Goal: Task Accomplishment & Management: Use online tool/utility

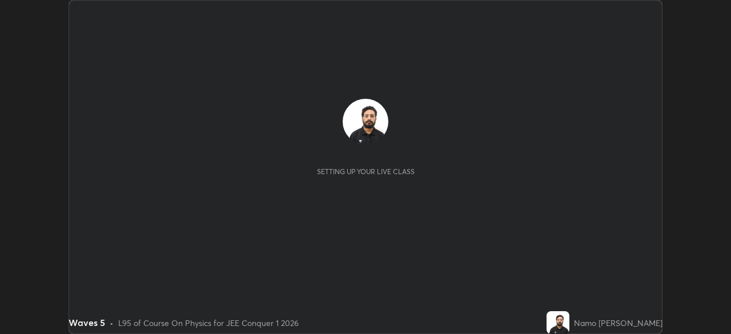
scroll to position [334, 731]
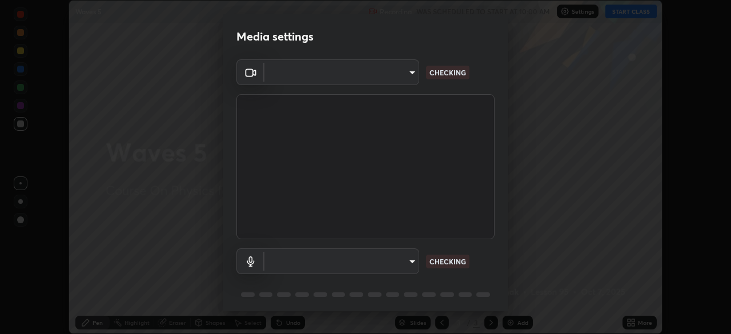
type input "e15fe1ebf70cde3bfcbeee335f8652014c7a9185cc29a01d69aea44f35fb34b8"
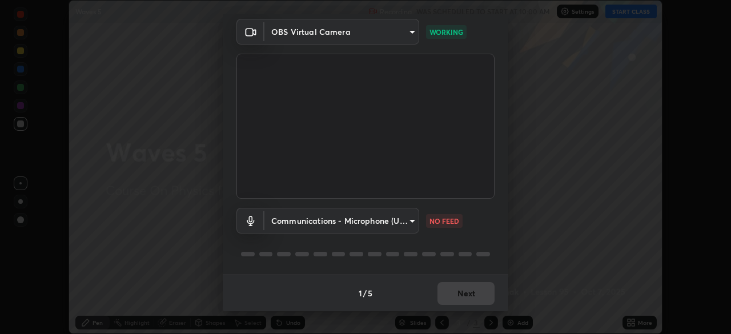
click at [415, 226] on body "Erase all Waves 5 Recording WAS SCHEDULED TO START AT 10:00 AM Settings START C…" at bounding box center [365, 167] width 731 height 334
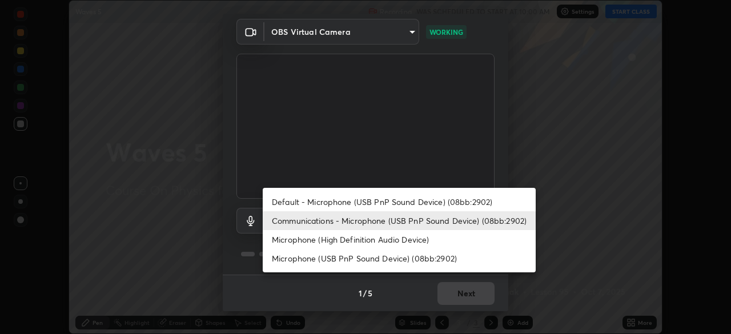
click at [434, 207] on li "Default - Microphone (USB PnP Sound Device) (08bb:2902)" at bounding box center [399, 201] width 273 height 19
type input "default"
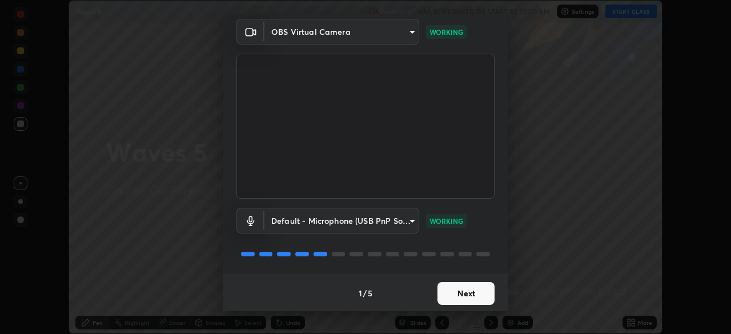
click at [466, 295] on button "Next" at bounding box center [465, 293] width 57 height 23
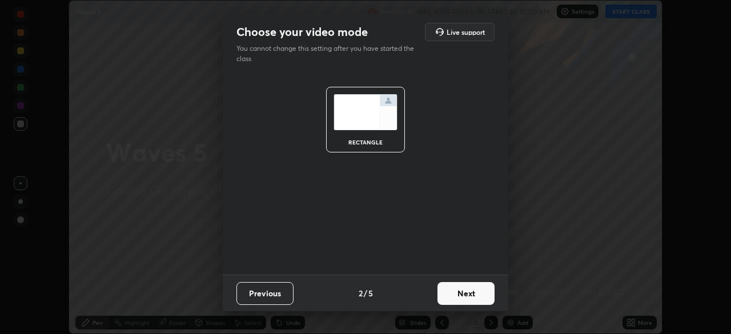
scroll to position [0, 0]
click at [474, 294] on button "Next" at bounding box center [465, 293] width 57 height 23
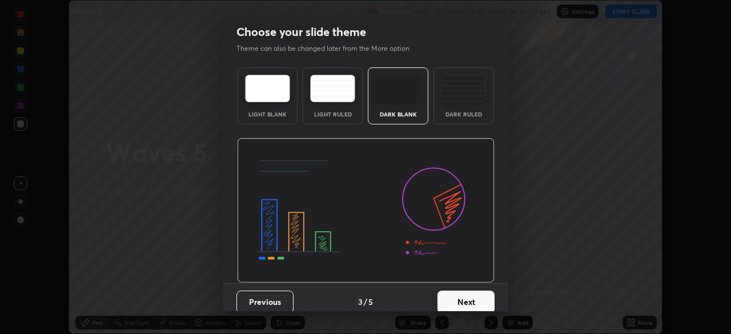
click at [482, 296] on button "Next" at bounding box center [465, 302] width 57 height 23
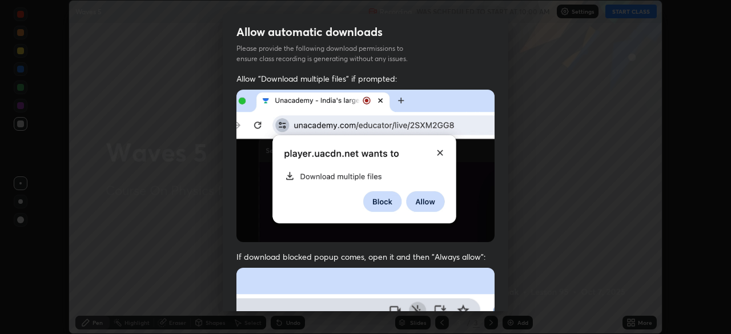
click at [513, 295] on div "Allow automatic downloads Please provide the following download permissions to …" at bounding box center [365, 167] width 731 height 334
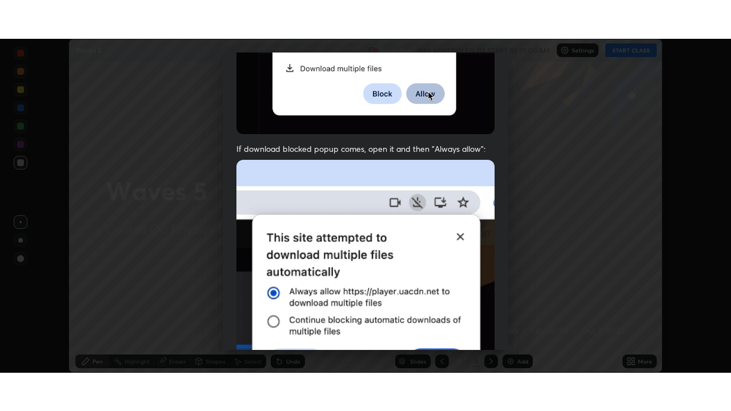
scroll to position [273, 0]
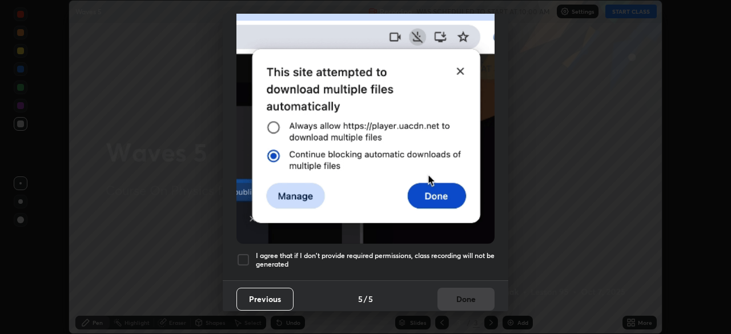
click at [246, 253] on div at bounding box center [243, 260] width 14 height 14
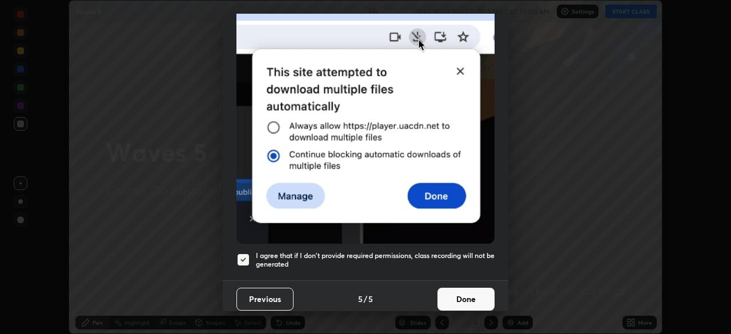
click at [459, 300] on button "Done" at bounding box center [465, 299] width 57 height 23
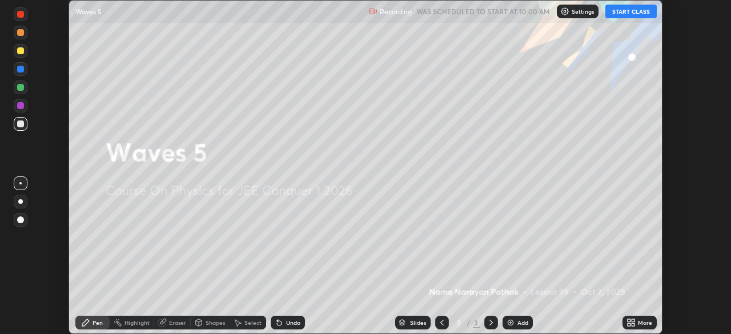
click at [632, 11] on button "START CLASS" at bounding box center [630, 12] width 51 height 14
click at [632, 324] on icon at bounding box center [632, 324] width 3 height 3
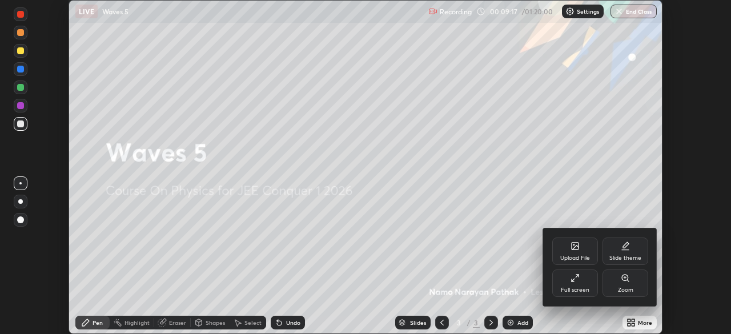
click at [587, 289] on div "Full screen" at bounding box center [575, 290] width 29 height 6
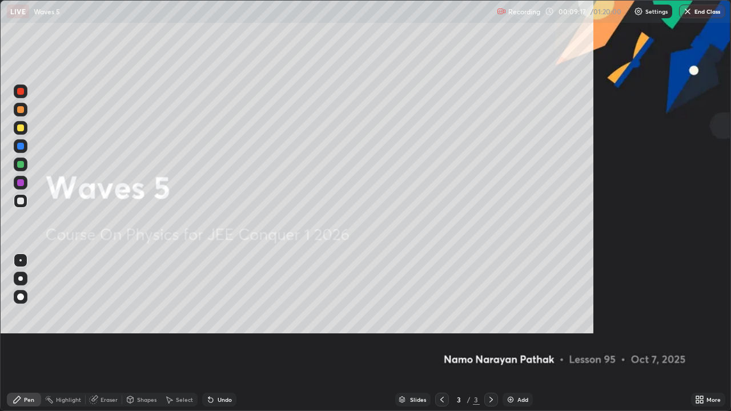
scroll to position [411, 731]
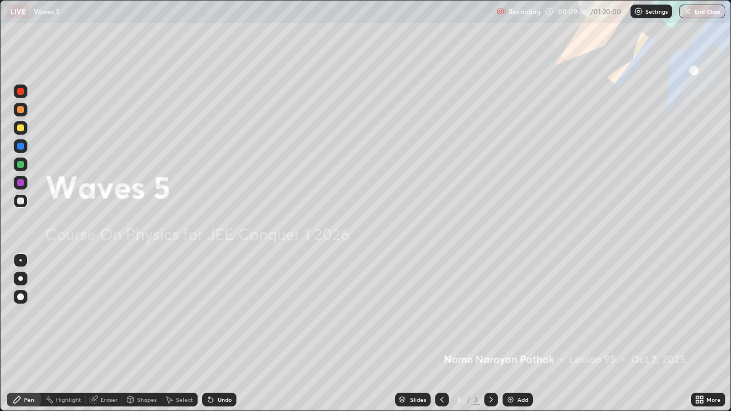
click at [508, 333] on img at bounding box center [510, 399] width 9 height 9
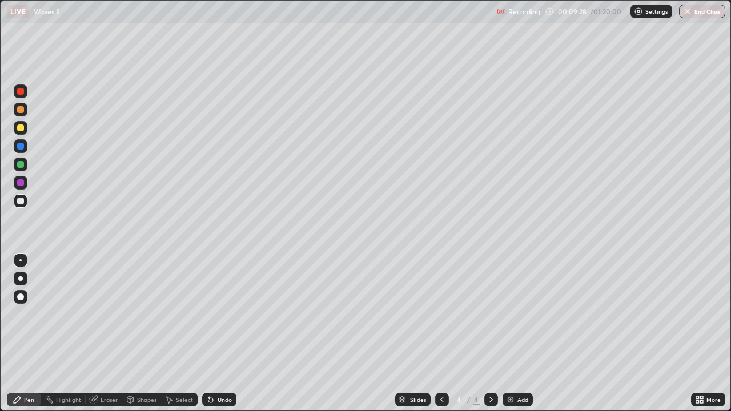
click at [26, 112] on div at bounding box center [21, 110] width 14 height 14
click at [509, 333] on img at bounding box center [510, 399] width 9 height 9
click at [19, 144] on div at bounding box center [20, 146] width 7 height 7
click at [21, 111] on div at bounding box center [20, 109] width 7 height 7
click at [21, 146] on div at bounding box center [20, 146] width 7 height 7
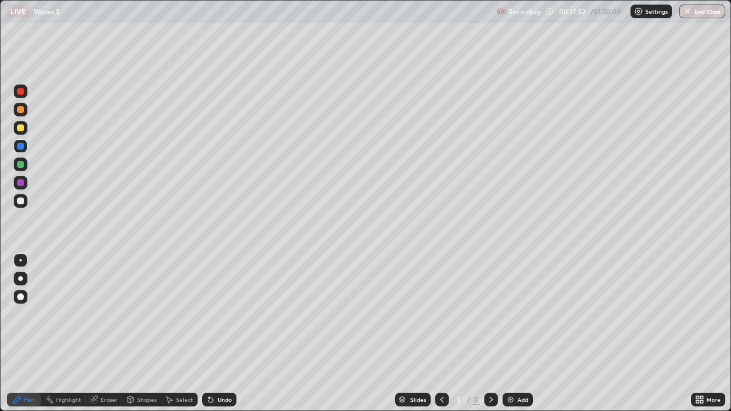
click at [23, 109] on div at bounding box center [20, 109] width 7 height 7
click at [25, 147] on div at bounding box center [21, 146] width 14 height 14
click at [108, 333] on div "Eraser" at bounding box center [108, 400] width 17 height 6
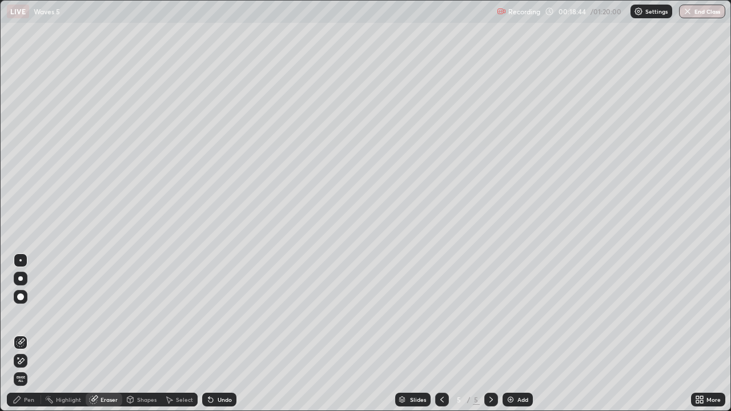
click at [33, 333] on div "Pen" at bounding box center [29, 400] width 10 height 6
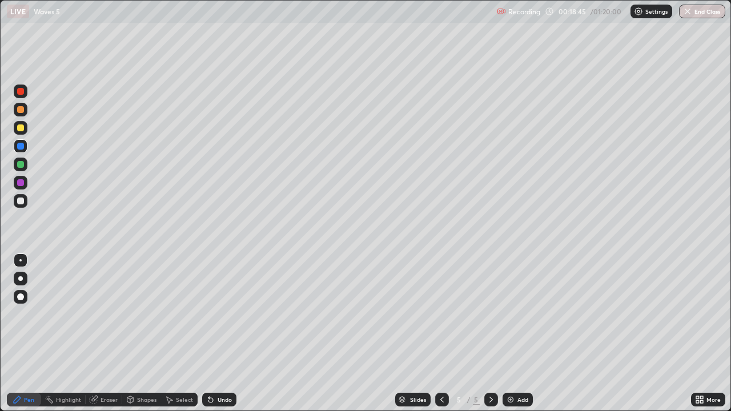
click at [26, 114] on div at bounding box center [21, 110] width 14 height 14
click at [22, 147] on div at bounding box center [20, 146] width 7 height 7
click at [508, 333] on img at bounding box center [510, 399] width 9 height 9
click at [19, 109] on div at bounding box center [20, 109] width 7 height 7
click at [17, 146] on div at bounding box center [20, 146] width 7 height 7
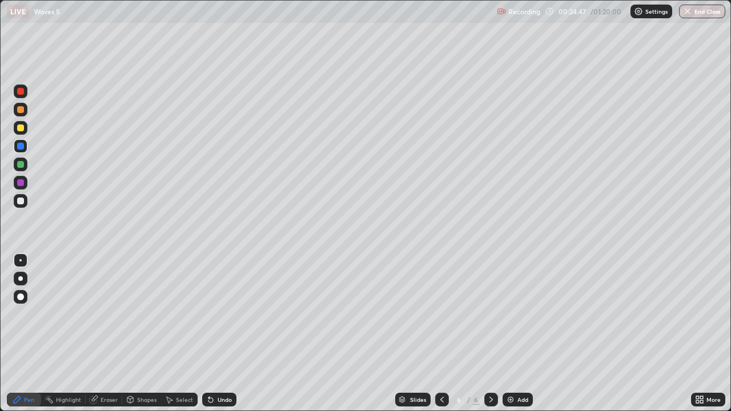
click at [111, 333] on div "Eraser" at bounding box center [108, 400] width 17 height 6
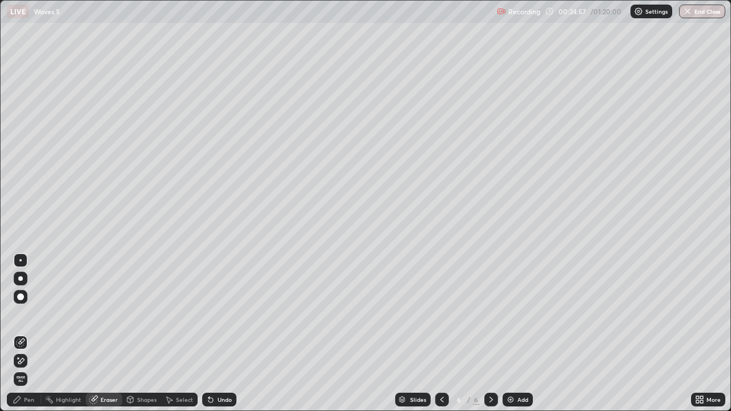
click at [30, 333] on div "Pen" at bounding box center [29, 400] width 10 height 6
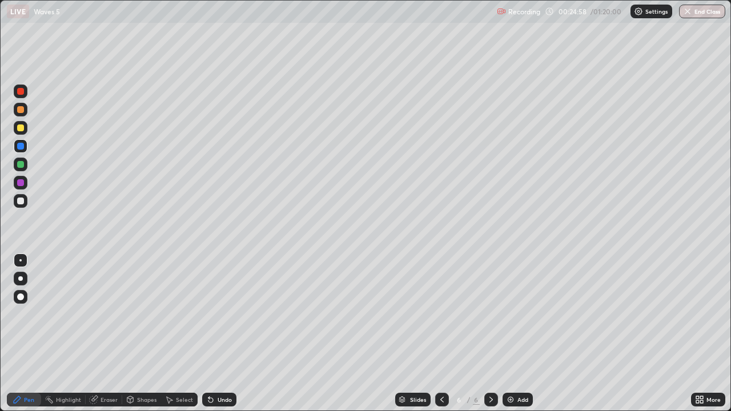
click at [21, 111] on div at bounding box center [20, 109] width 7 height 7
click at [108, 333] on div "Eraser" at bounding box center [108, 400] width 17 height 6
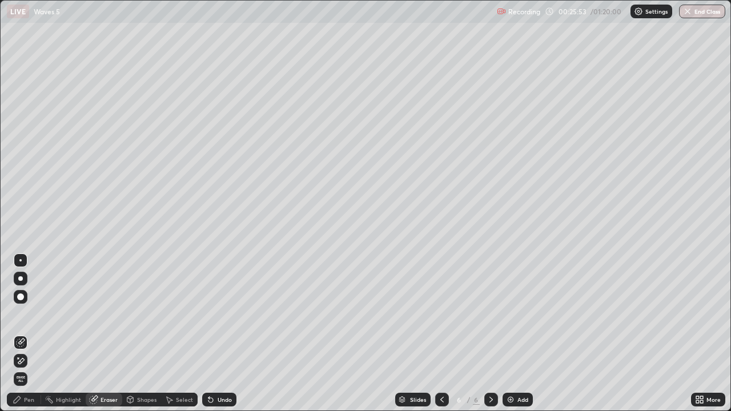
click at [30, 333] on div "Pen" at bounding box center [24, 400] width 34 height 14
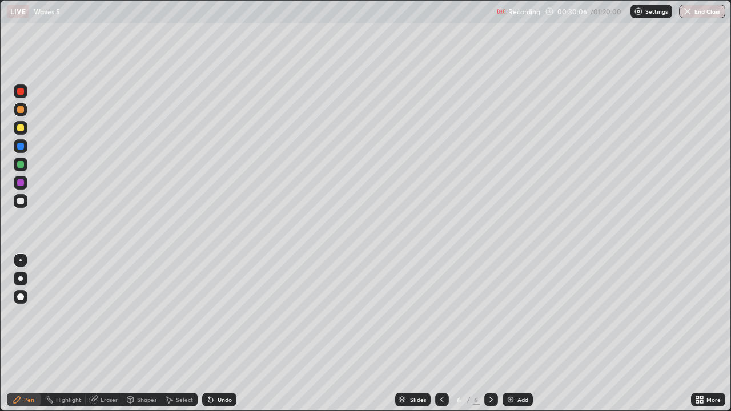
click at [442, 333] on icon at bounding box center [441, 399] width 9 height 9
click at [495, 333] on div at bounding box center [491, 400] width 14 height 14
click at [435, 333] on div at bounding box center [442, 399] width 14 height 23
click at [490, 333] on icon at bounding box center [490, 399] width 9 height 9
click at [508, 333] on img at bounding box center [510, 399] width 9 height 9
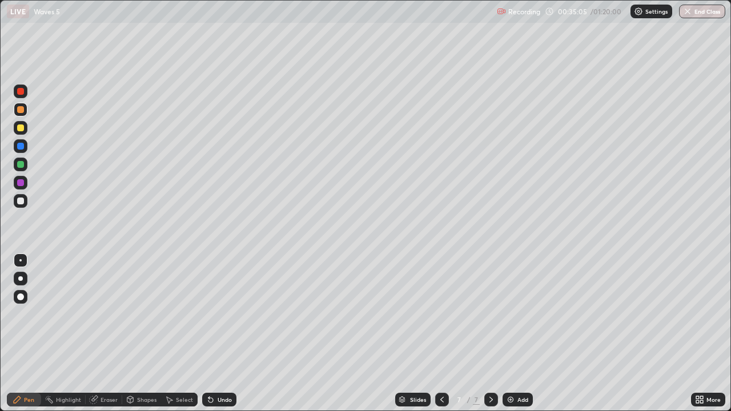
click at [20, 147] on div at bounding box center [20, 146] width 7 height 7
click at [20, 166] on div at bounding box center [20, 164] width 7 height 7
click at [21, 183] on div at bounding box center [20, 182] width 7 height 7
click at [21, 111] on div at bounding box center [20, 109] width 7 height 7
click at [508, 333] on img at bounding box center [510, 399] width 9 height 9
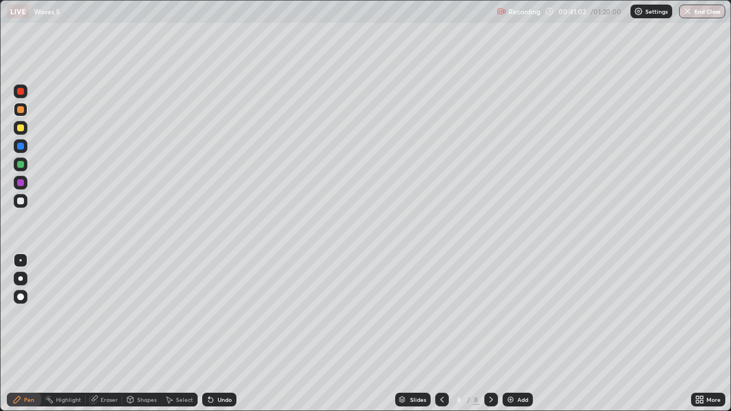
click at [441, 333] on icon at bounding box center [441, 399] width 9 height 9
click at [490, 333] on icon at bounding box center [490, 400] width 3 height 6
click at [508, 333] on img at bounding box center [510, 399] width 9 height 9
click at [22, 146] on div at bounding box center [20, 146] width 7 height 7
click at [510, 333] on div "Add" at bounding box center [517, 400] width 30 height 14
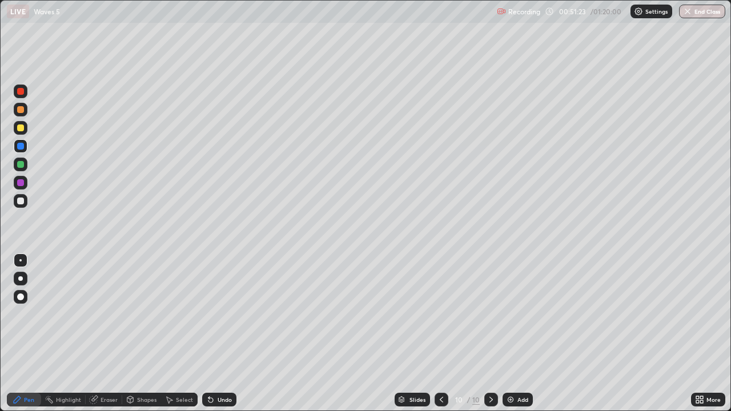
click at [22, 110] on div at bounding box center [20, 109] width 7 height 7
click at [508, 333] on img at bounding box center [510, 399] width 9 height 9
click at [441, 333] on icon at bounding box center [441, 400] width 3 height 6
click at [490, 333] on icon at bounding box center [490, 399] width 9 height 9
click at [694, 14] on button "End Class" at bounding box center [702, 12] width 46 height 14
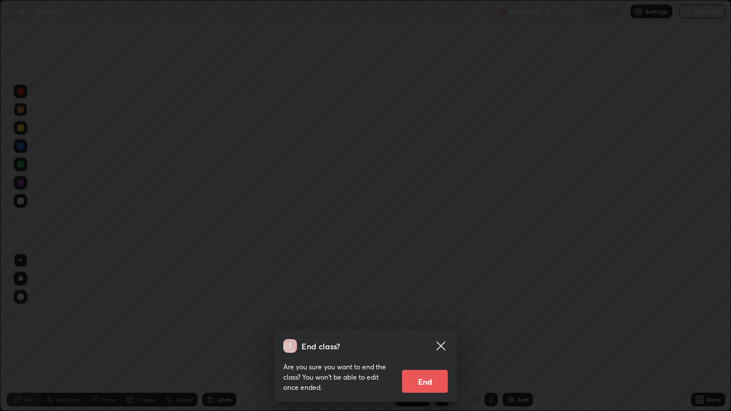
click at [433, 333] on button "End" at bounding box center [425, 381] width 46 height 23
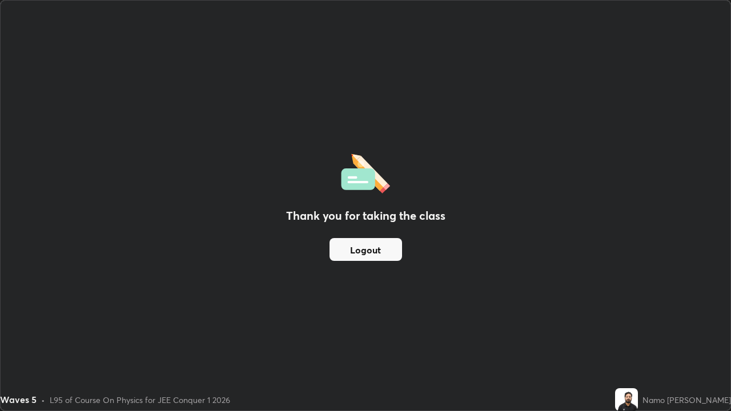
click at [380, 255] on button "Logout" at bounding box center [365, 249] width 73 height 23
